Goal: Information Seeking & Learning: Learn about a topic

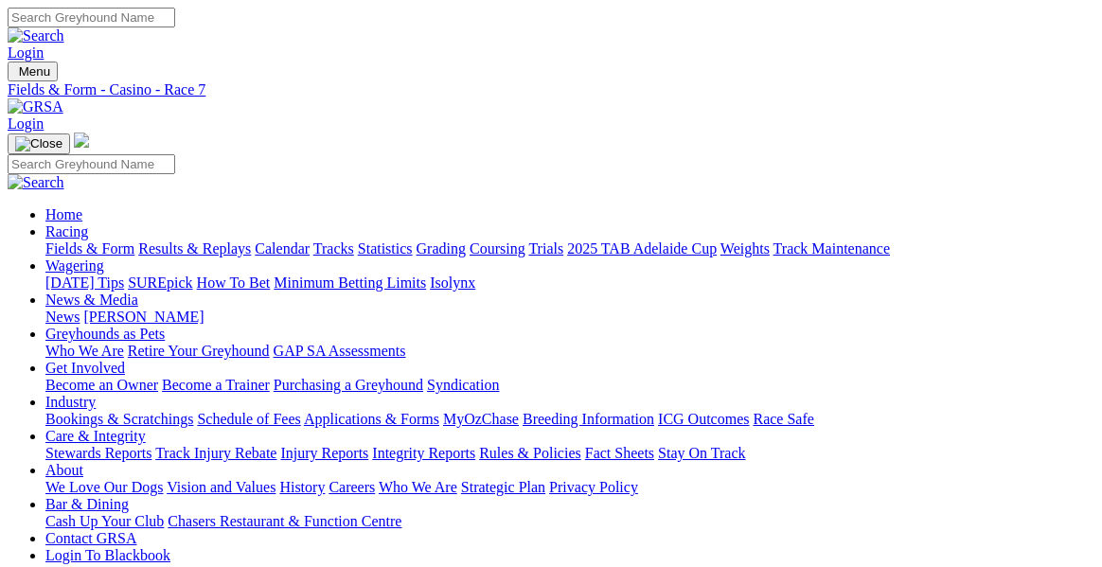
click at [125, 240] on link "Fields & Form" at bounding box center [89, 248] width 89 height 16
select select "NSW"
type input "[DATE]"
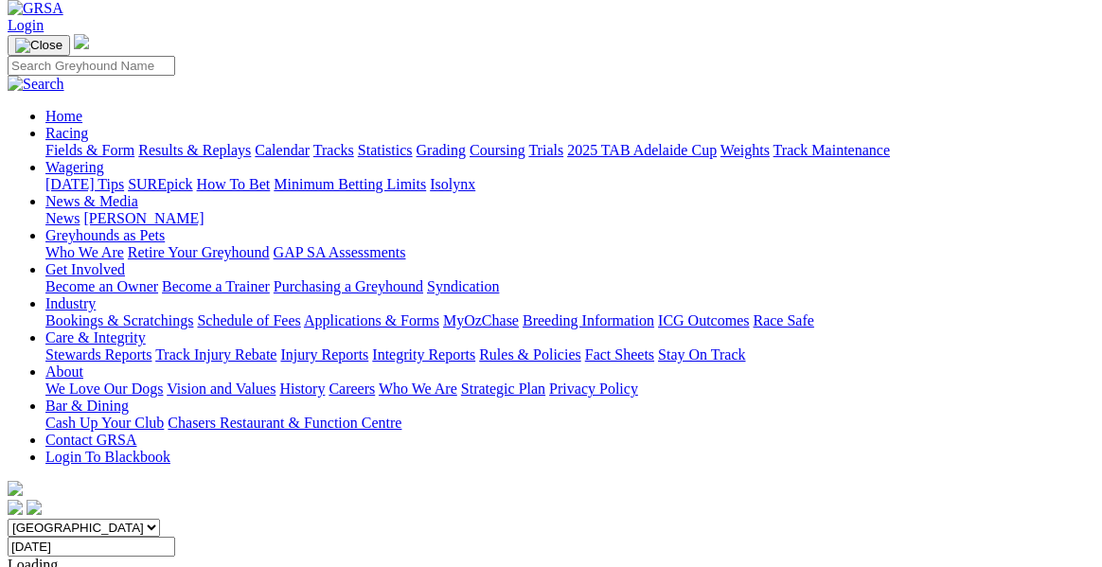
scroll to position [102, 0]
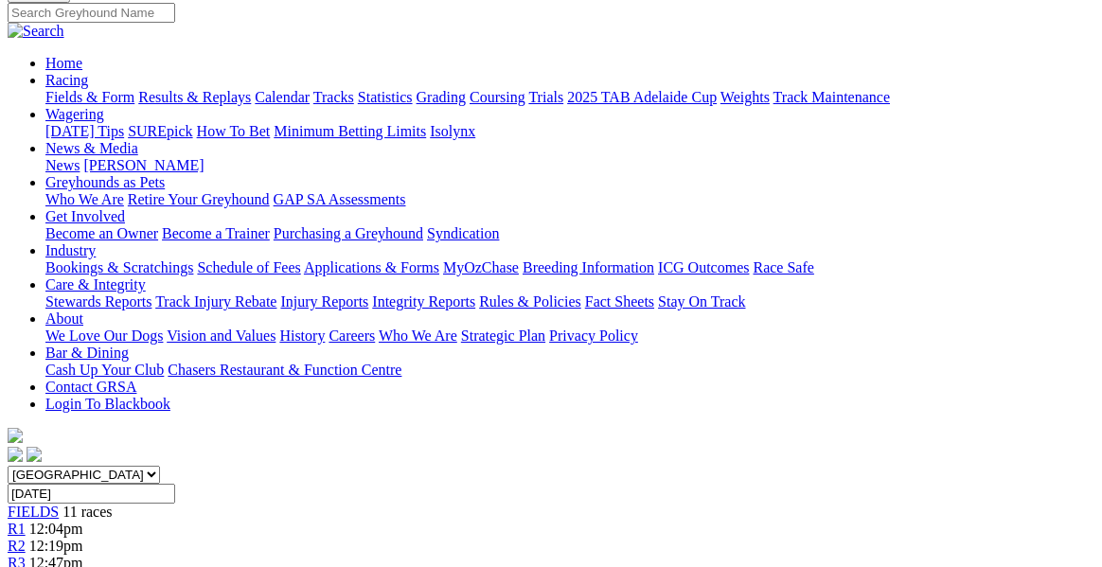
scroll to position [151, 0]
click at [26, 539] on link "R2" at bounding box center [17, 547] width 18 height 16
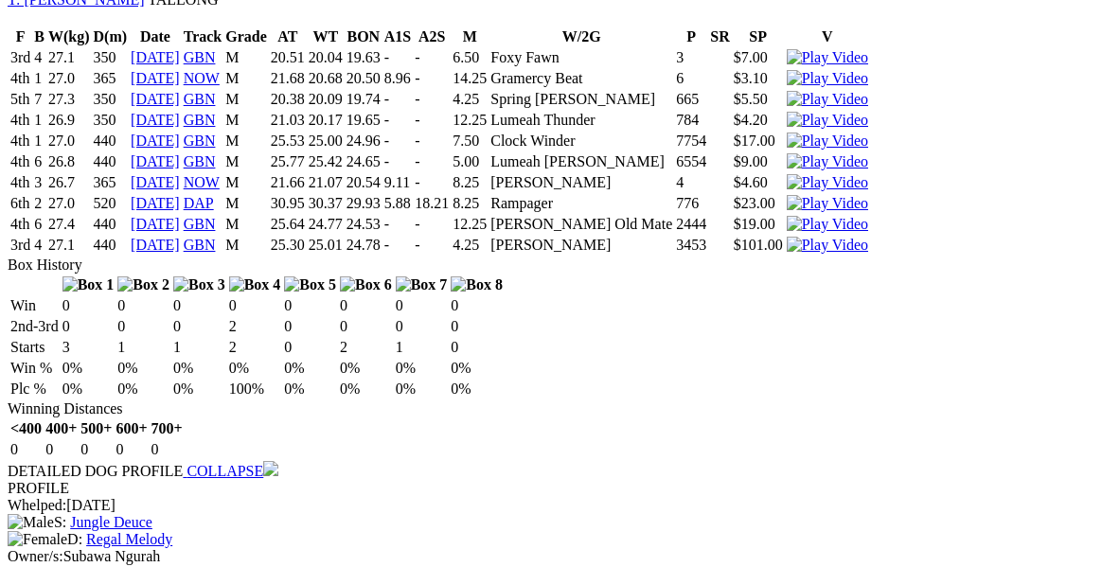
scroll to position [1506, 0]
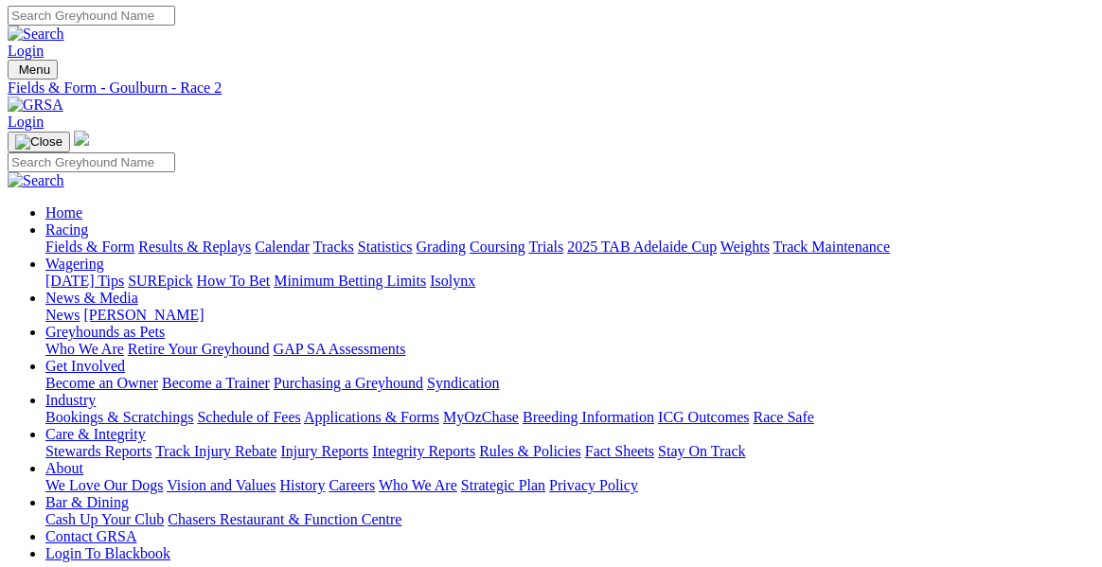
scroll to position [0, 0]
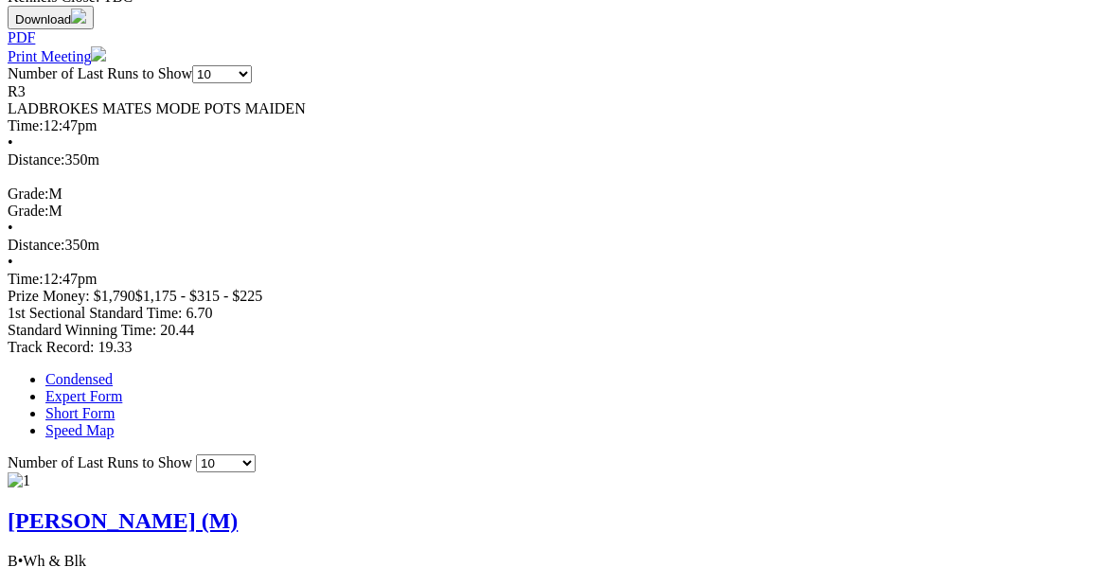
scroll to position [928, 0]
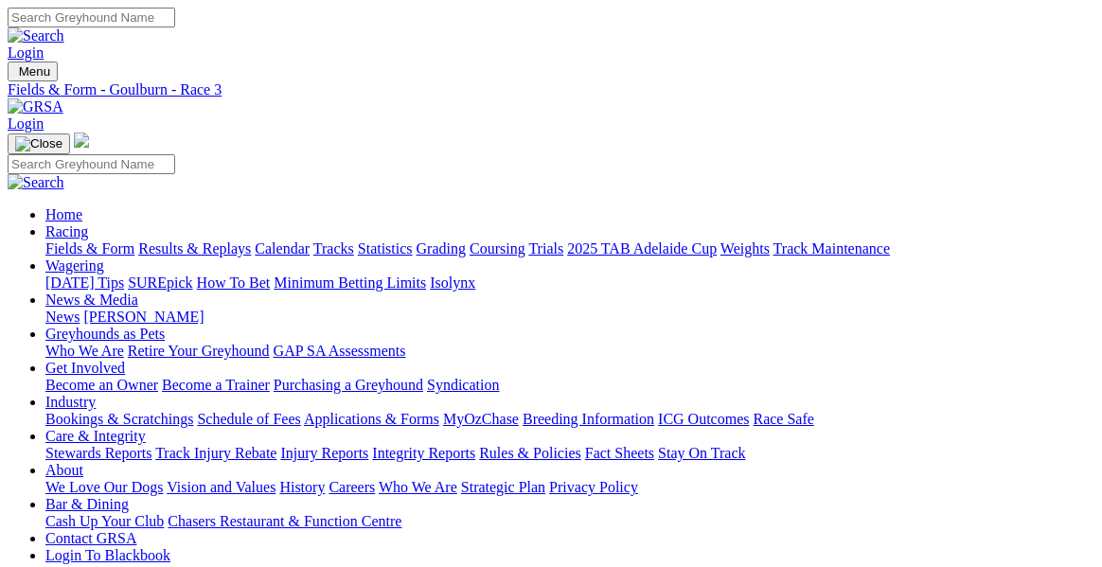
scroll to position [0, 0]
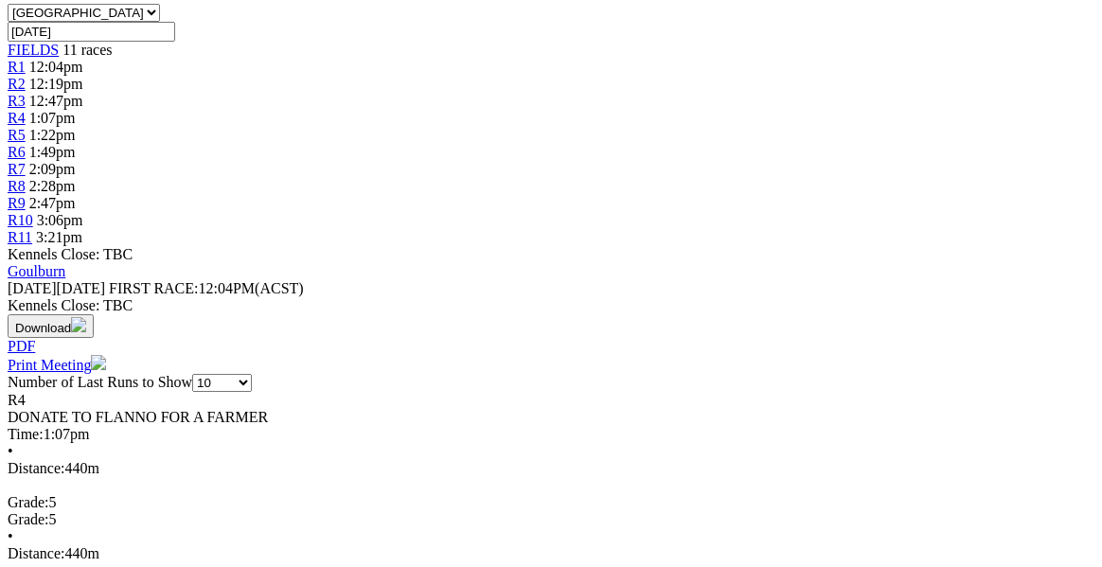
scroll to position [618, 0]
